Goal: Information Seeking & Learning: Learn about a topic

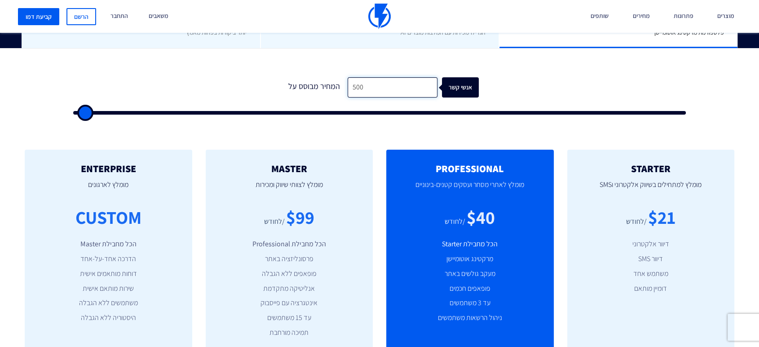
click at [368, 91] on input "500" at bounding box center [393, 87] width 90 height 20
type input "1"
type input "500"
type input "18"
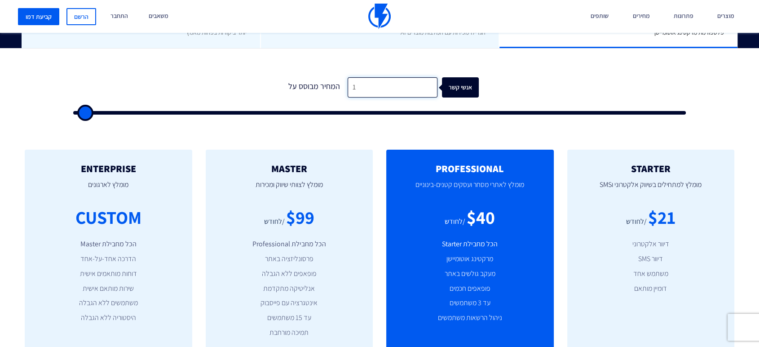
type input "500"
type input "180"
type input "500"
type input "1,800"
type input "2000"
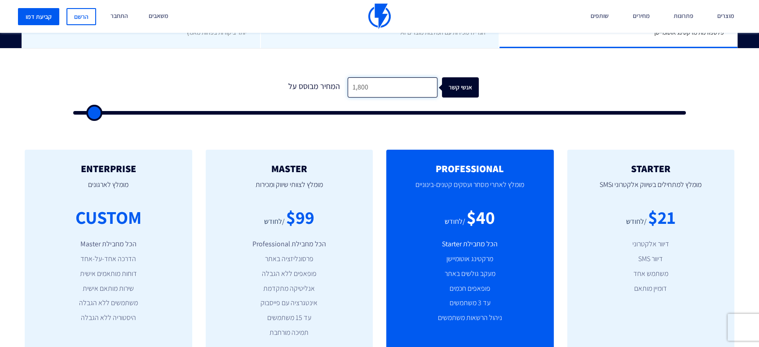
type input "18,000"
type input "18000"
click at [383, 91] on input "18,000" at bounding box center [393, 87] width 90 height 20
type input "2"
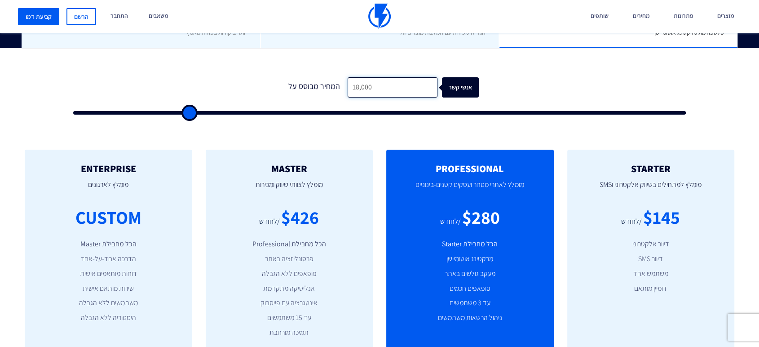
type input "500"
type input "22"
type input "500"
type input "220"
type input "500"
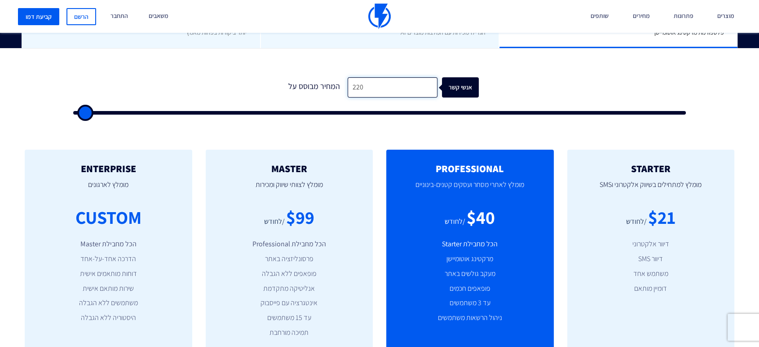
type input "2,200"
type input "2000"
type input "22,000"
type input "22000"
type input "22,000"
